Goal: Task Accomplishment & Management: Complete application form

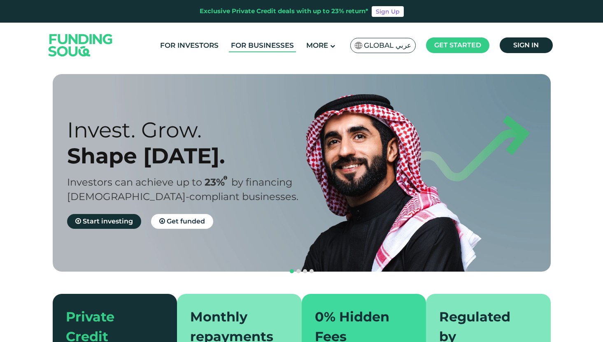
click at [261, 47] on link "For Businesses" at bounding box center [262, 46] width 67 height 14
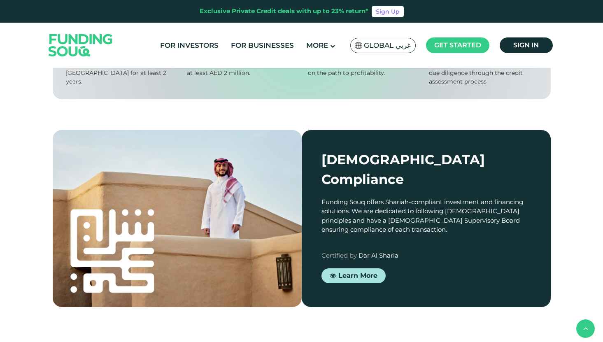
scroll to position [628, 0]
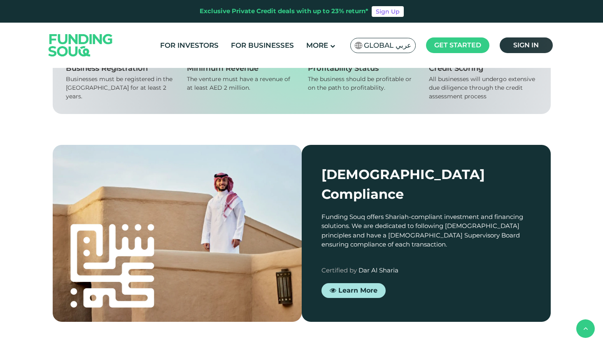
click at [514, 43] on span "Sign in" at bounding box center [526, 45] width 26 height 8
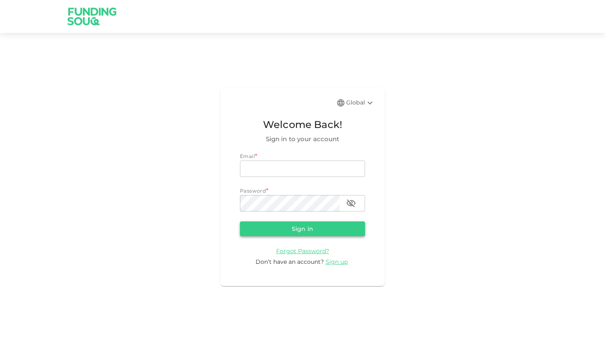
type input "[EMAIL_ADDRESS][DOMAIN_NAME]"
click at [346, 226] on button "Sign in" at bounding box center [302, 228] width 125 height 15
